Goal: Task Accomplishment & Management: Manage account settings

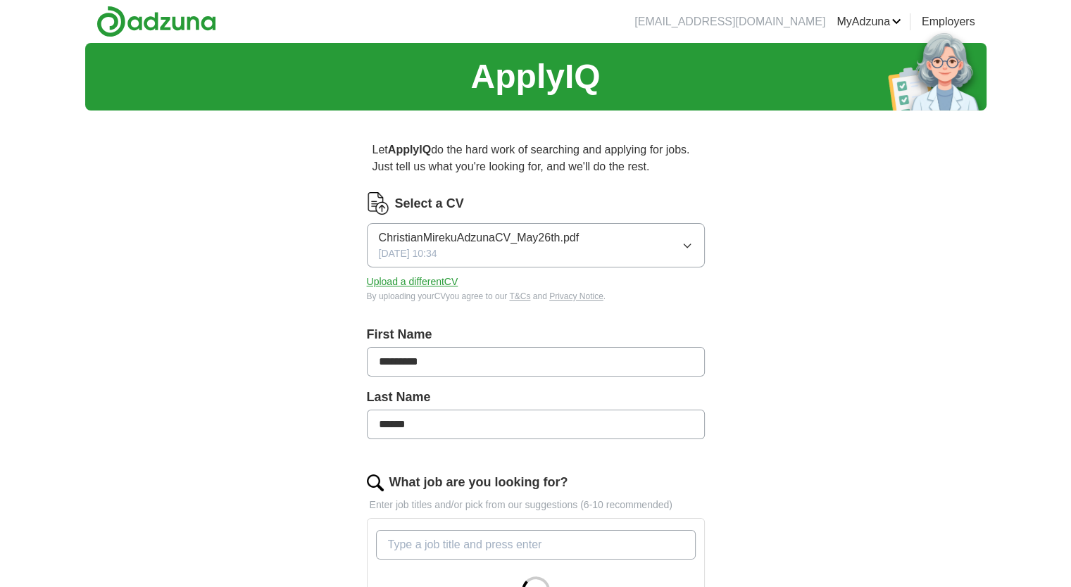
scroll to position [495, 0]
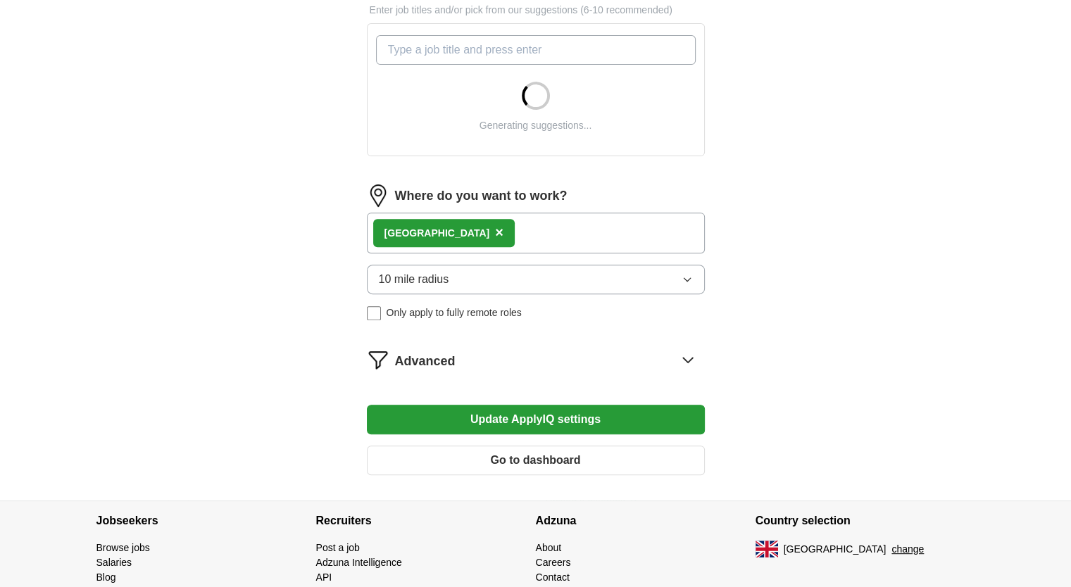
click at [495, 227] on span "×" at bounding box center [499, 232] width 8 height 15
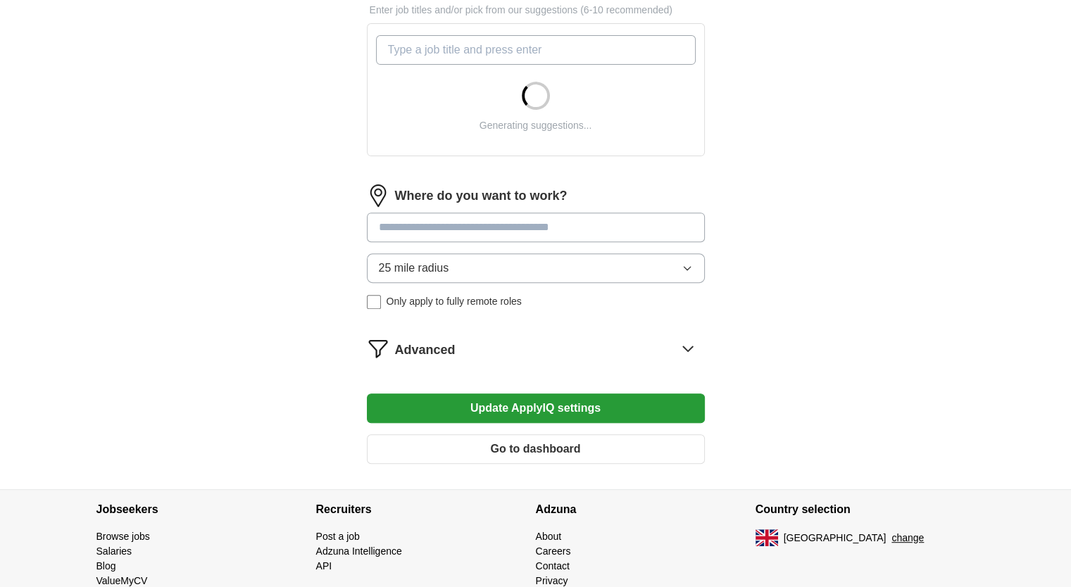
click at [440, 230] on input at bounding box center [536, 228] width 338 height 30
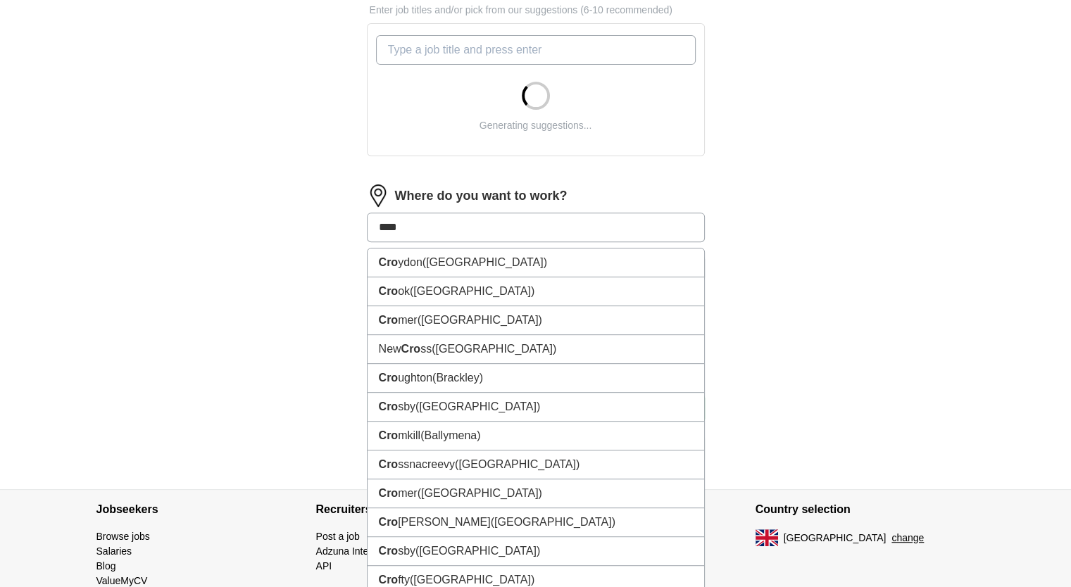
type input "*****"
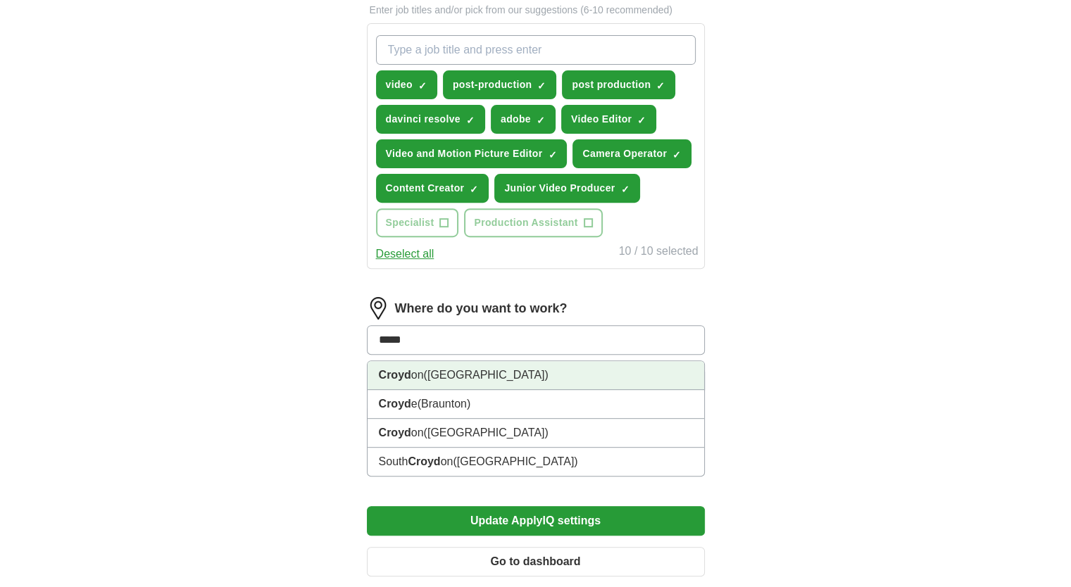
click at [464, 373] on span "([GEOGRAPHIC_DATA])" at bounding box center [486, 375] width 125 height 12
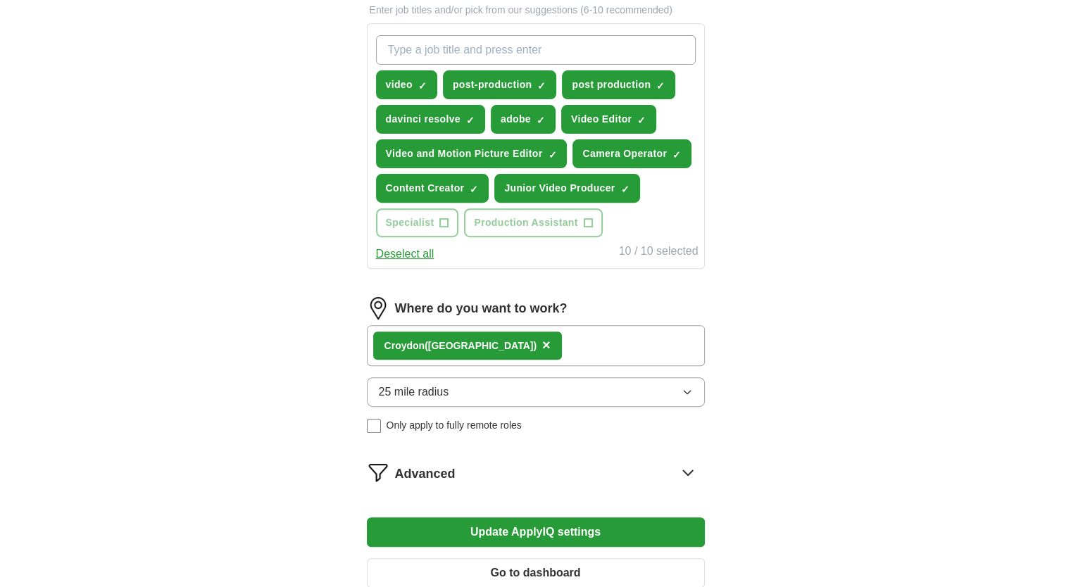
click at [465, 392] on button "25 mile radius" at bounding box center [536, 393] width 338 height 30
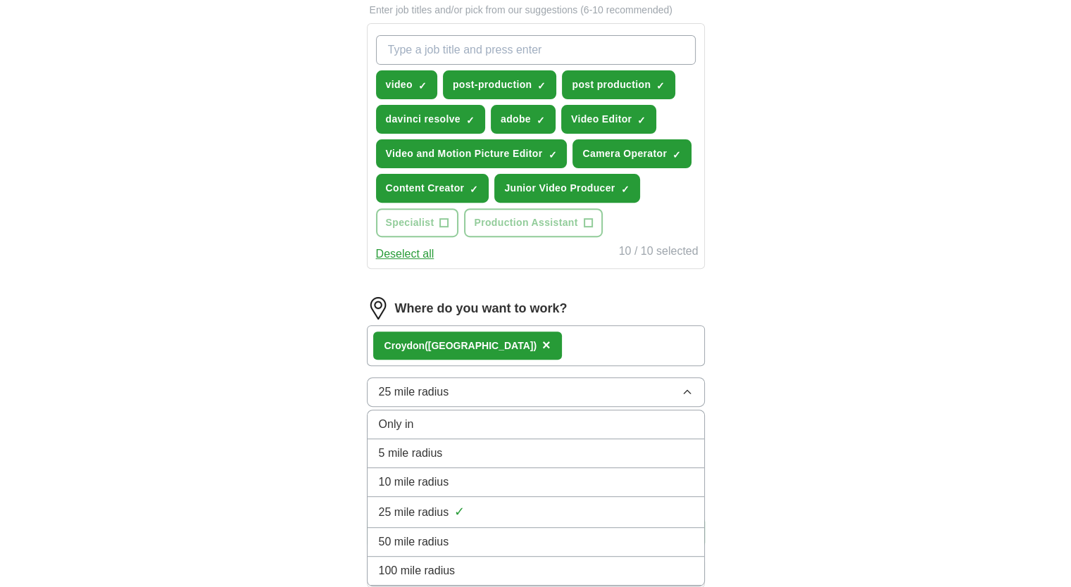
click at [840, 361] on div "ApplyIQ Let ApplyIQ do the hard work of searching and applying for jobs. Just t…" at bounding box center [535, 81] width 901 height 1066
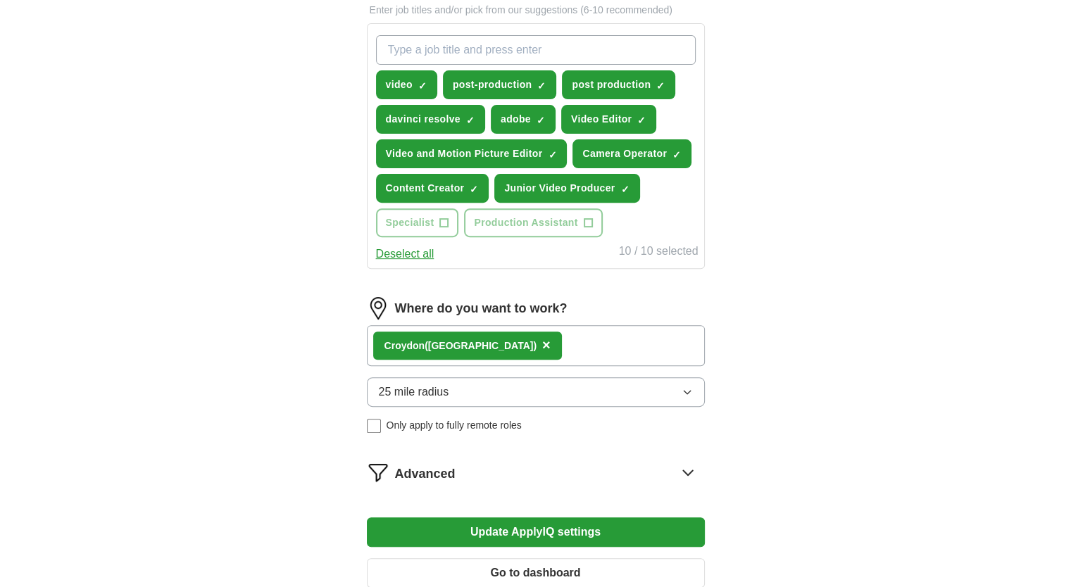
scroll to position [673, 0]
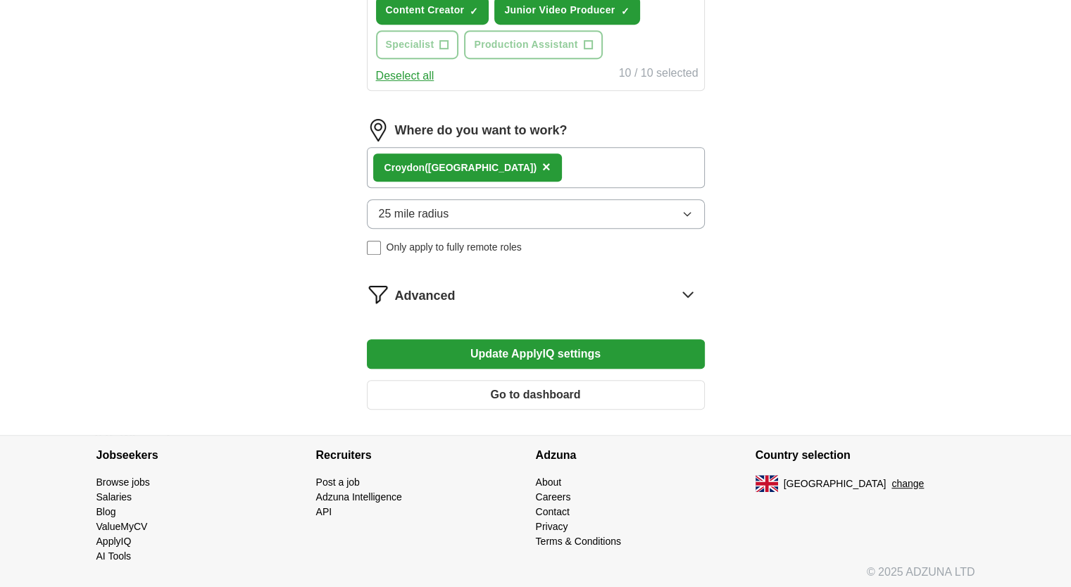
click at [567, 351] on button "Update ApplyIQ settings" at bounding box center [536, 354] width 338 height 30
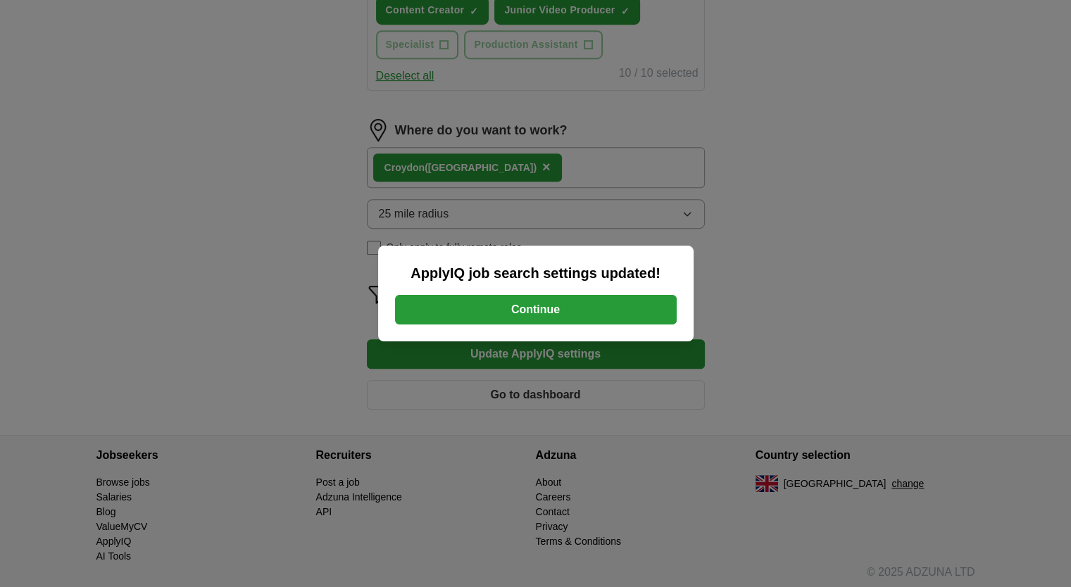
click at [794, 220] on div "ApplyIQ job search settings updated! Continue" at bounding box center [535, 293] width 1071 height 587
click at [639, 313] on button "Continue" at bounding box center [536, 310] width 282 height 30
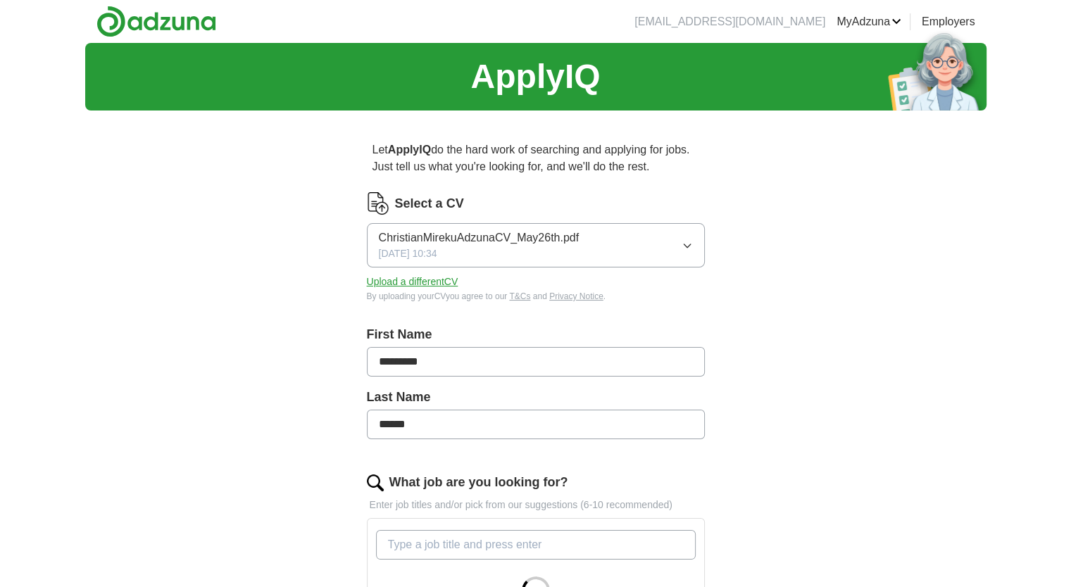
scroll to position [563, 0]
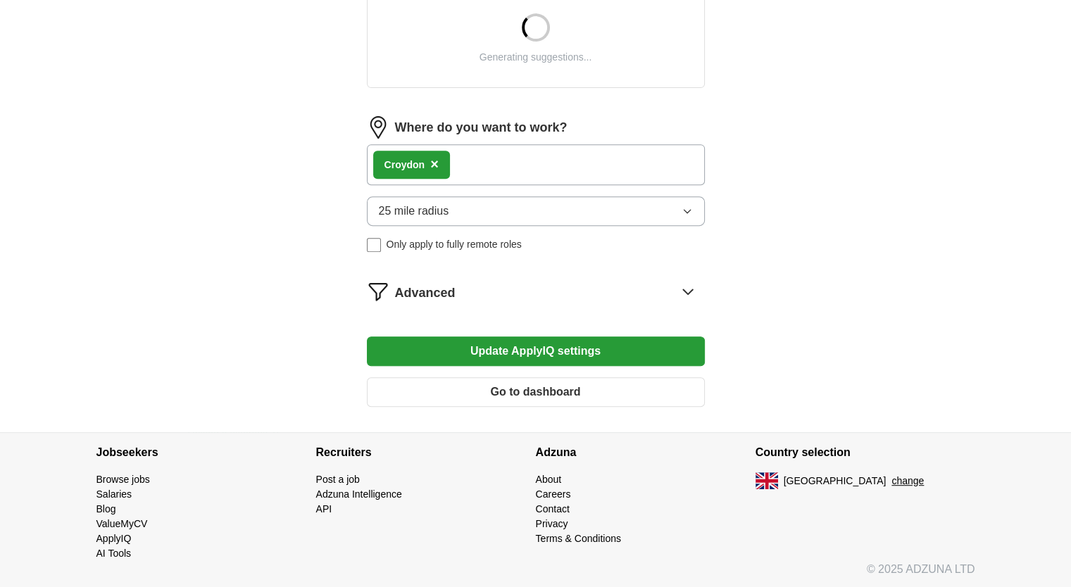
click at [693, 293] on icon at bounding box center [688, 291] width 23 height 23
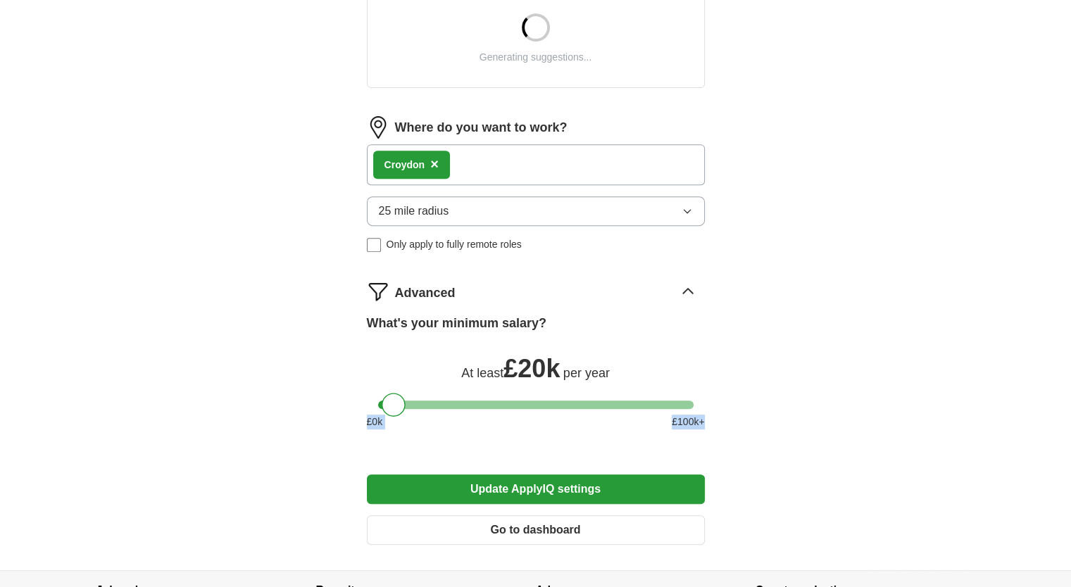
drag, startPoint x: 1025, startPoint y: 363, endPoint x: 1060, endPoint y: 416, distance: 64.1
click at [1060, 416] on div "ApplyIQ Let ApplyIQ do the hard work of searching and applying for jobs. Just t…" at bounding box center [535, 25] width 1071 height 1091
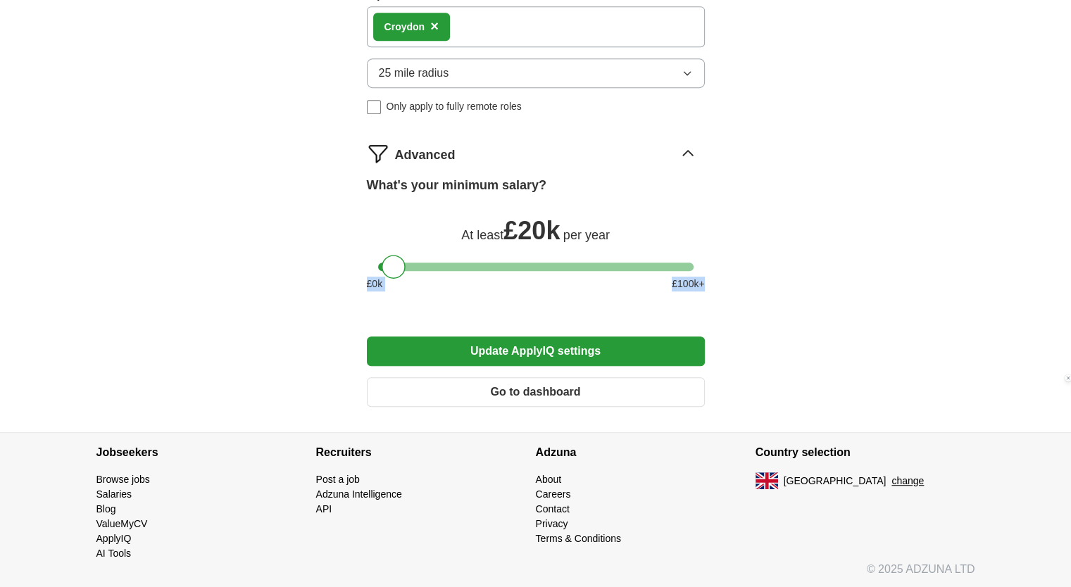
click at [535, 350] on button "Update ApplyIQ settings" at bounding box center [536, 352] width 338 height 30
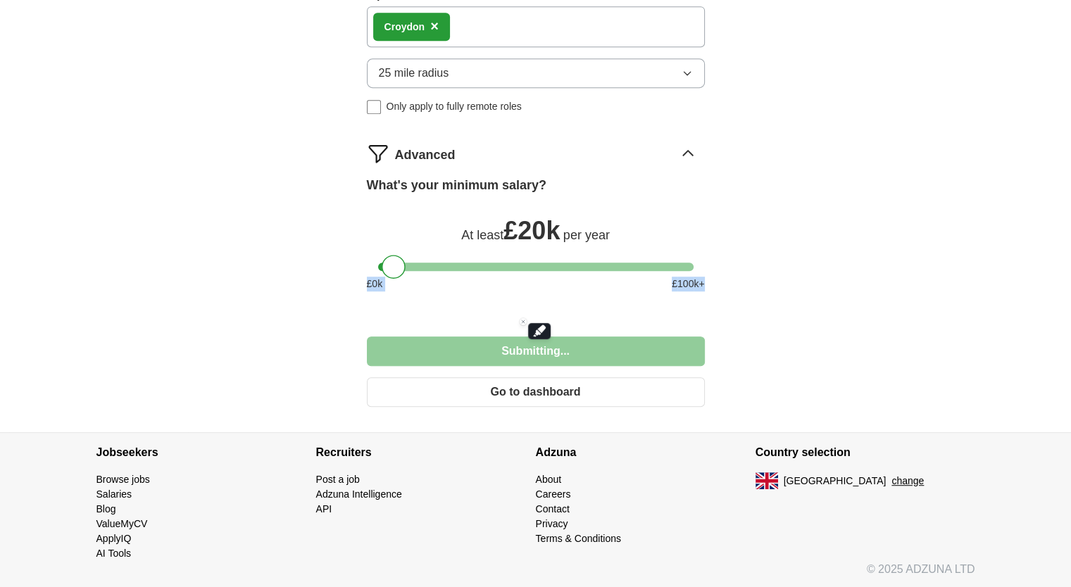
scroll to position [811, 0]
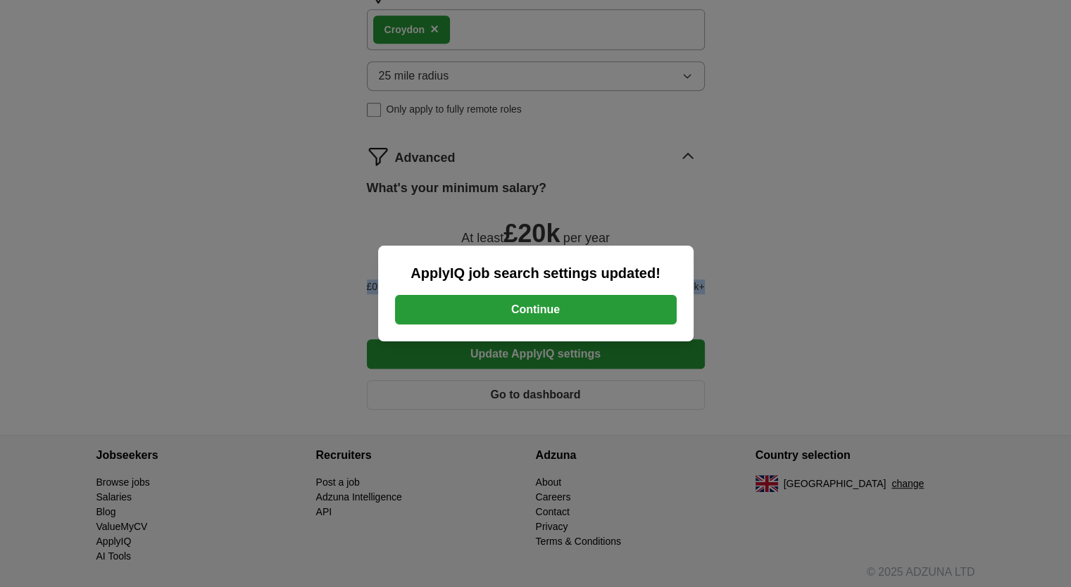
click at [541, 309] on button "Continue" at bounding box center [536, 310] width 282 height 30
